Goal: Information Seeking & Learning: Learn about a topic

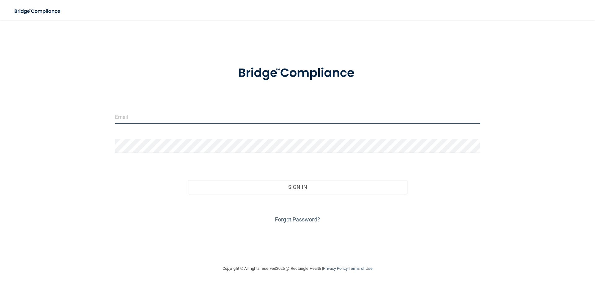
click at [184, 119] on input "email" at bounding box center [297, 117] width 365 height 14
type input "mayra@21stcenturydental.com"
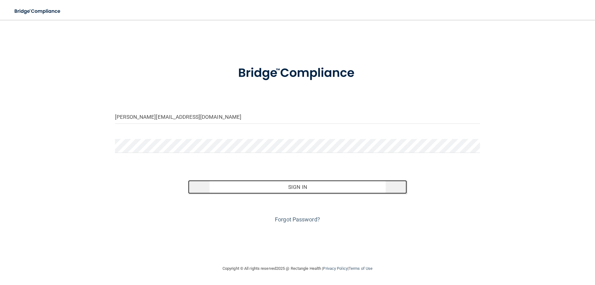
click at [319, 187] on button "Sign In" at bounding box center [297, 187] width 219 height 14
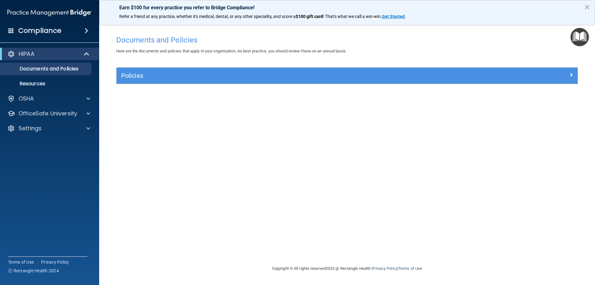
click at [198, 69] on div "Policies" at bounding box center [347, 76] width 461 height 16
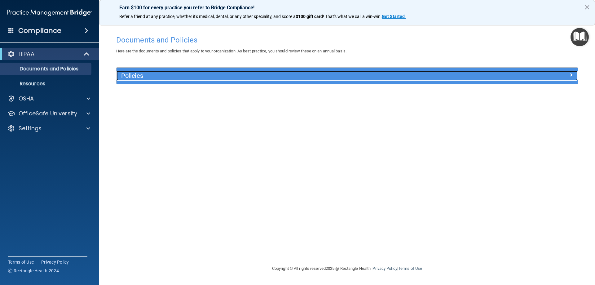
click at [272, 76] on h5 "Policies" at bounding box center [289, 75] width 337 height 7
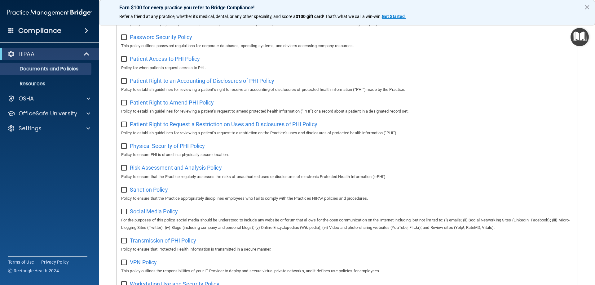
scroll to position [337, 0]
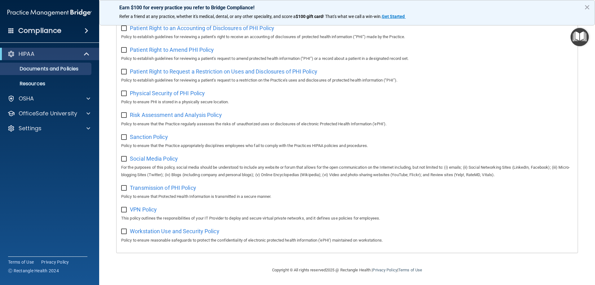
click at [58, 30] on h4 "Compliance" at bounding box center [39, 30] width 43 height 9
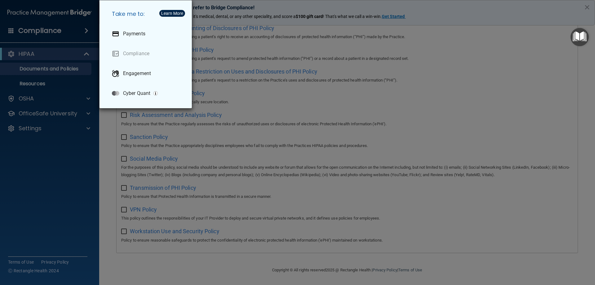
click at [170, 8] on h5 "Take me to:" at bounding box center [147, 13] width 80 height 17
click at [170, 15] on div "Learn More" at bounding box center [172, 13] width 22 height 4
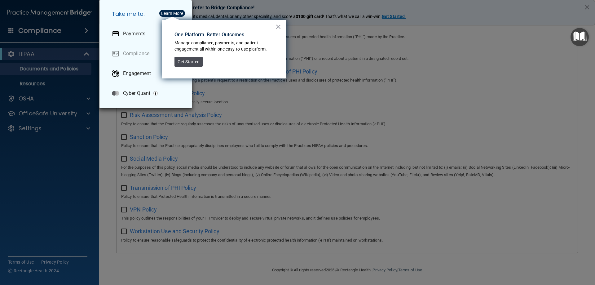
click at [196, 63] on button "Get Started" at bounding box center [189, 62] width 28 height 10
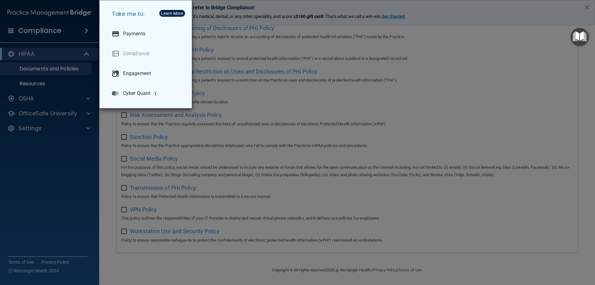
click at [69, 141] on div "Take me to: Payments Compliance Engagement Cyber Quant" at bounding box center [297, 142] width 595 height 285
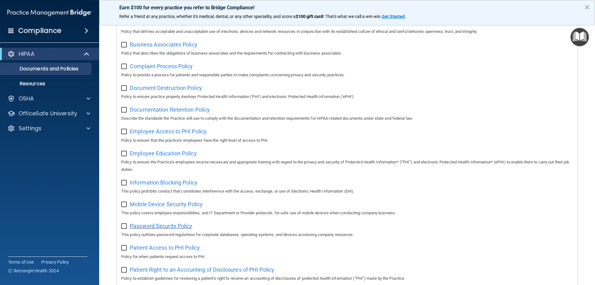
scroll to position [0, 0]
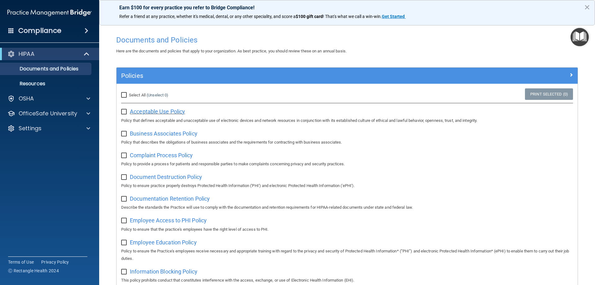
click at [162, 111] on span "Acceptable Use Policy" at bounding box center [157, 111] width 55 height 7
click at [29, 81] on p "Resources" at bounding box center [46, 84] width 85 height 6
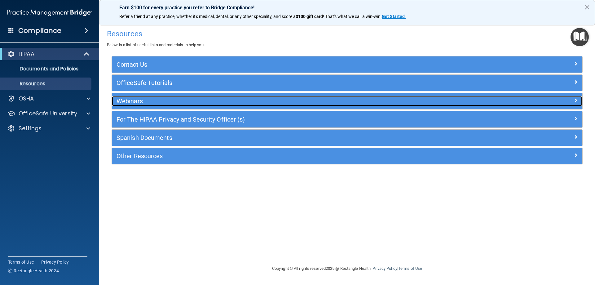
click at [167, 100] on h5 "Webinars" at bounding box center [289, 101] width 344 height 7
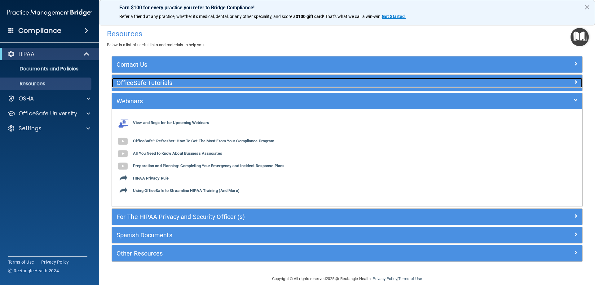
click at [161, 81] on h5 "OfficeSafe Tutorials" at bounding box center [289, 82] width 344 height 7
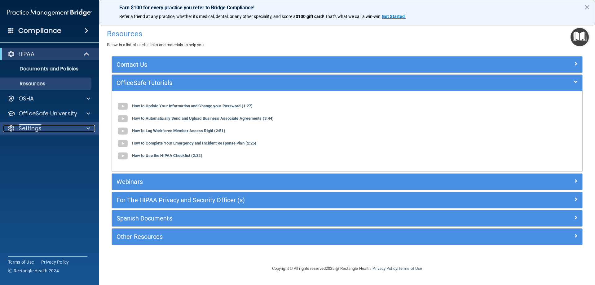
click at [77, 125] on div "Settings" at bounding box center [41, 128] width 77 height 7
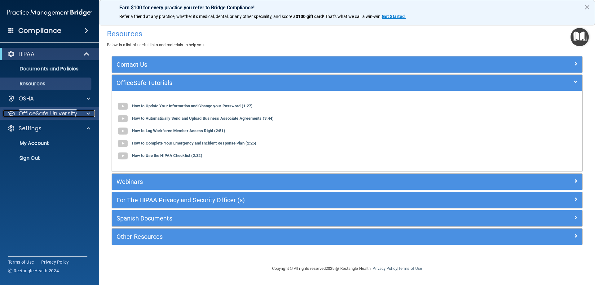
click at [60, 116] on p "OfficeSafe University" at bounding box center [48, 113] width 59 height 7
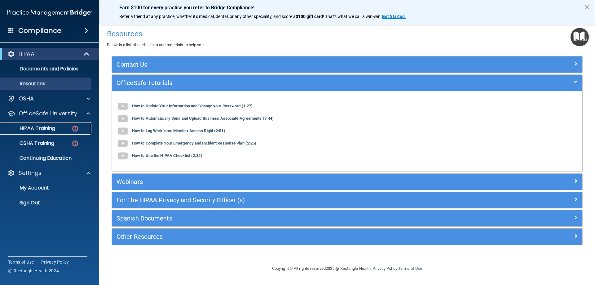
click at [51, 126] on p "HIPAA Training" at bounding box center [29, 128] width 51 height 6
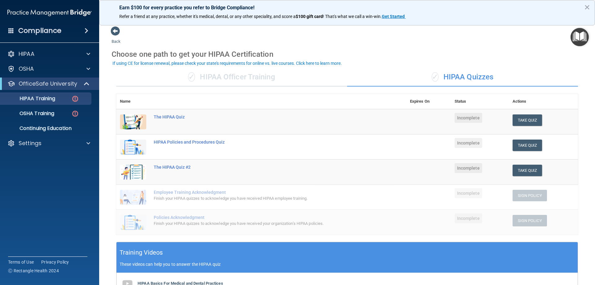
click at [171, 113] on td "The HIPAA Quiz" at bounding box center [278, 121] width 256 height 25
click at [170, 118] on div "The HIPAA Quiz" at bounding box center [265, 116] width 222 height 5
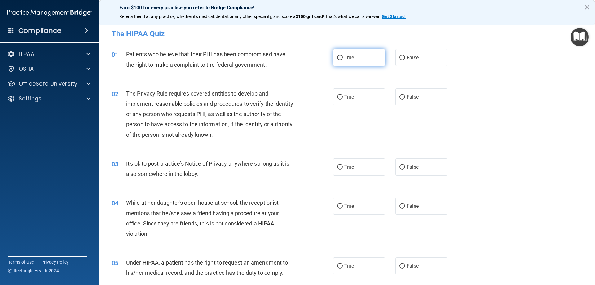
click at [348, 64] on label "True" at bounding box center [359, 57] width 52 height 17
click at [343, 60] on input "True" at bounding box center [340, 57] width 6 height 5
radio input "true"
click at [348, 97] on span "True" at bounding box center [349, 97] width 10 height 6
click at [343, 97] on input "True" at bounding box center [340, 97] width 6 height 5
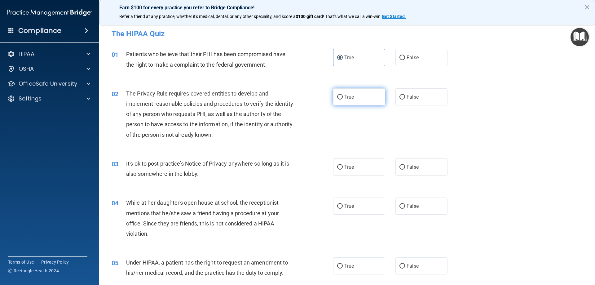
radio input "true"
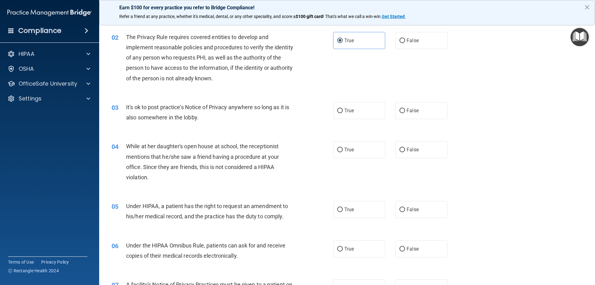
scroll to position [62, 0]
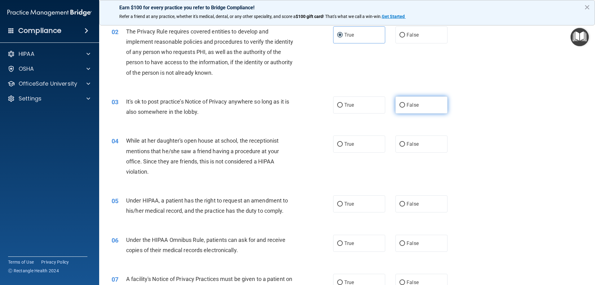
click at [407, 102] on label "False" at bounding box center [422, 104] width 52 height 17
click at [405, 103] on input "False" at bounding box center [403, 105] width 6 height 5
radio input "true"
click at [401, 147] on input "False" at bounding box center [403, 144] width 6 height 5
radio input "true"
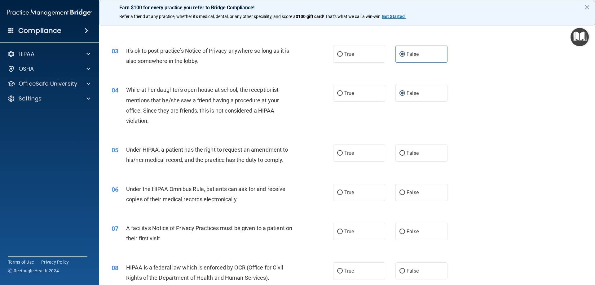
scroll to position [124, 0]
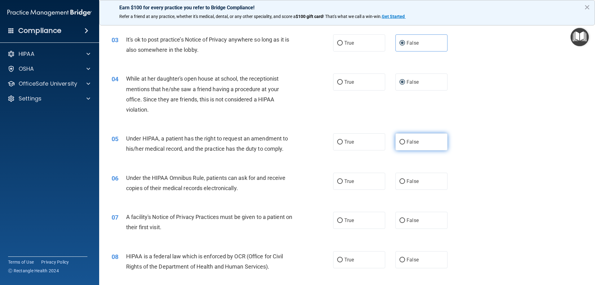
click at [427, 142] on label "False" at bounding box center [422, 141] width 52 height 17
click at [405, 142] on input "False" at bounding box center [403, 142] width 6 height 5
radio input "true"
click at [340, 181] on input "True" at bounding box center [340, 181] width 6 height 5
radio input "true"
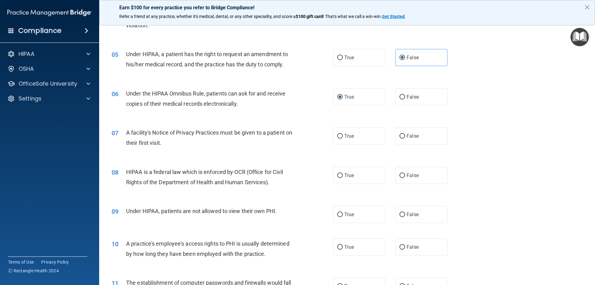
scroll to position [217, 0]
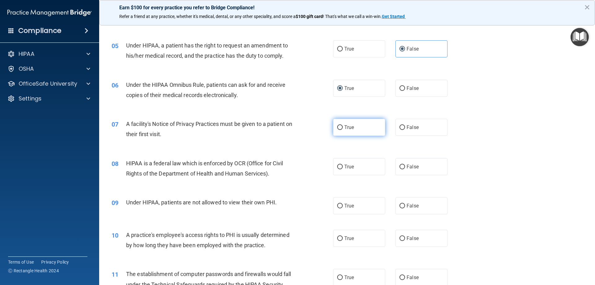
click at [345, 123] on label "True" at bounding box center [359, 127] width 52 height 17
click at [343, 125] on input "True" at bounding box center [340, 127] width 6 height 5
radio input "true"
click at [341, 171] on label "True" at bounding box center [359, 166] width 52 height 17
click at [341, 169] on input "True" at bounding box center [340, 167] width 6 height 5
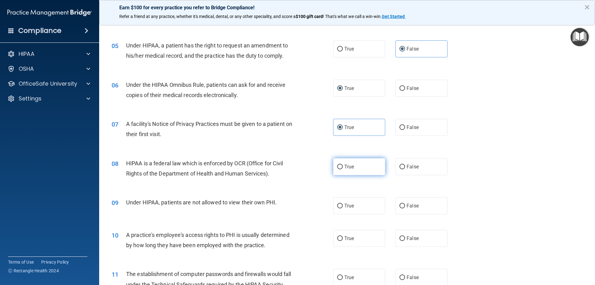
radio input "true"
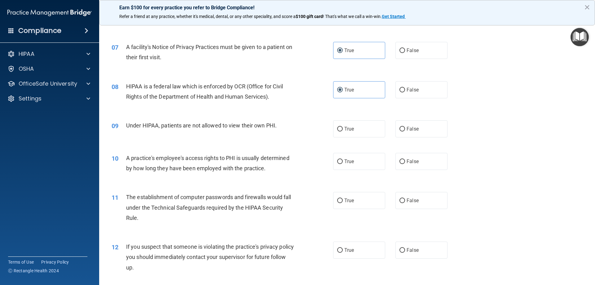
scroll to position [310, 0]
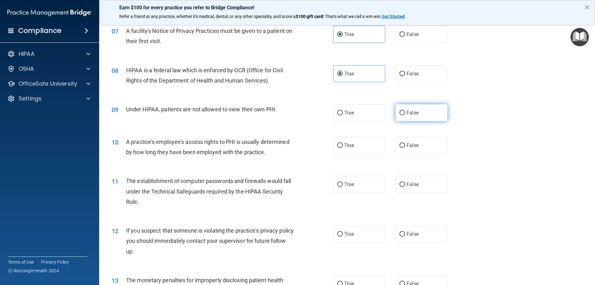
click at [401, 110] on label "False" at bounding box center [422, 112] width 52 height 17
click at [401, 111] on input "False" at bounding box center [403, 113] width 6 height 5
radio input "true"
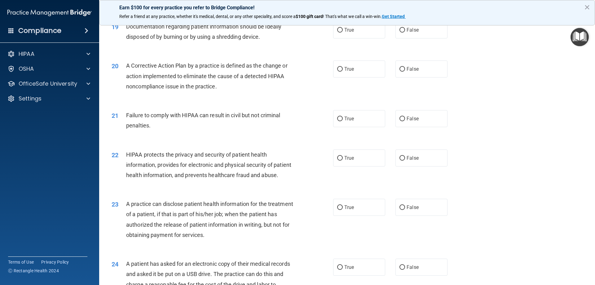
scroll to position [930, 0]
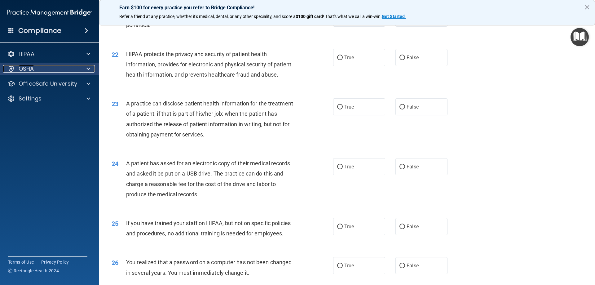
click at [86, 65] on span at bounding box center [88, 68] width 4 height 7
